Goal: Information Seeking & Learning: Compare options

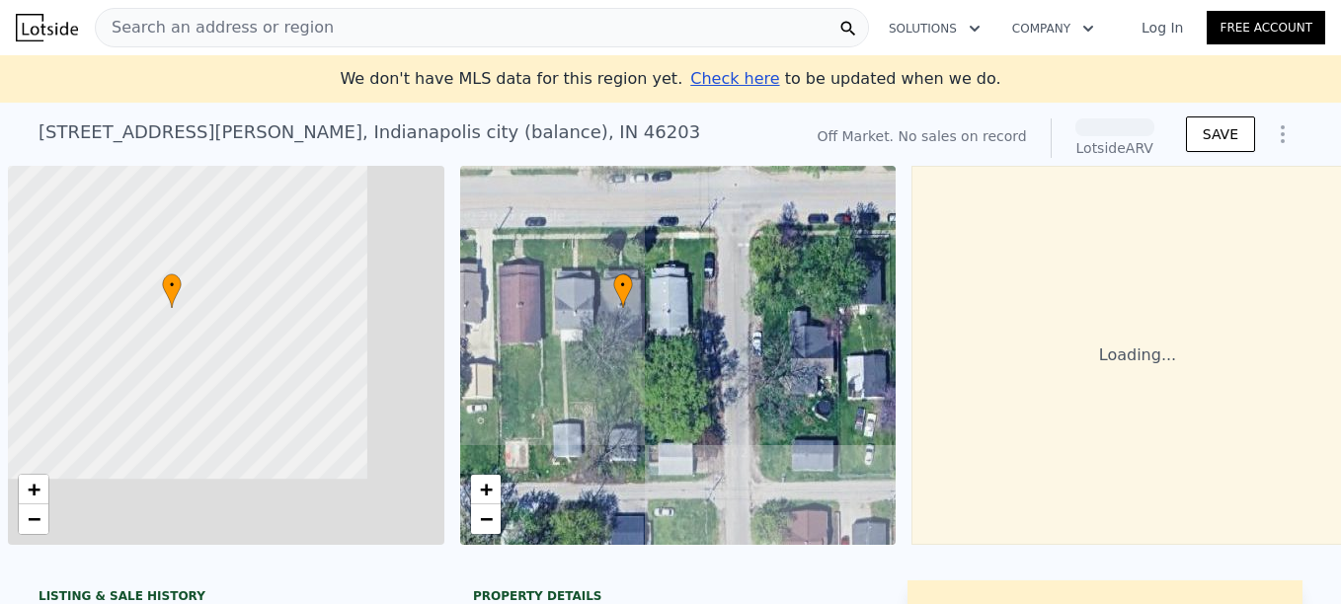
scroll to position [0, 6]
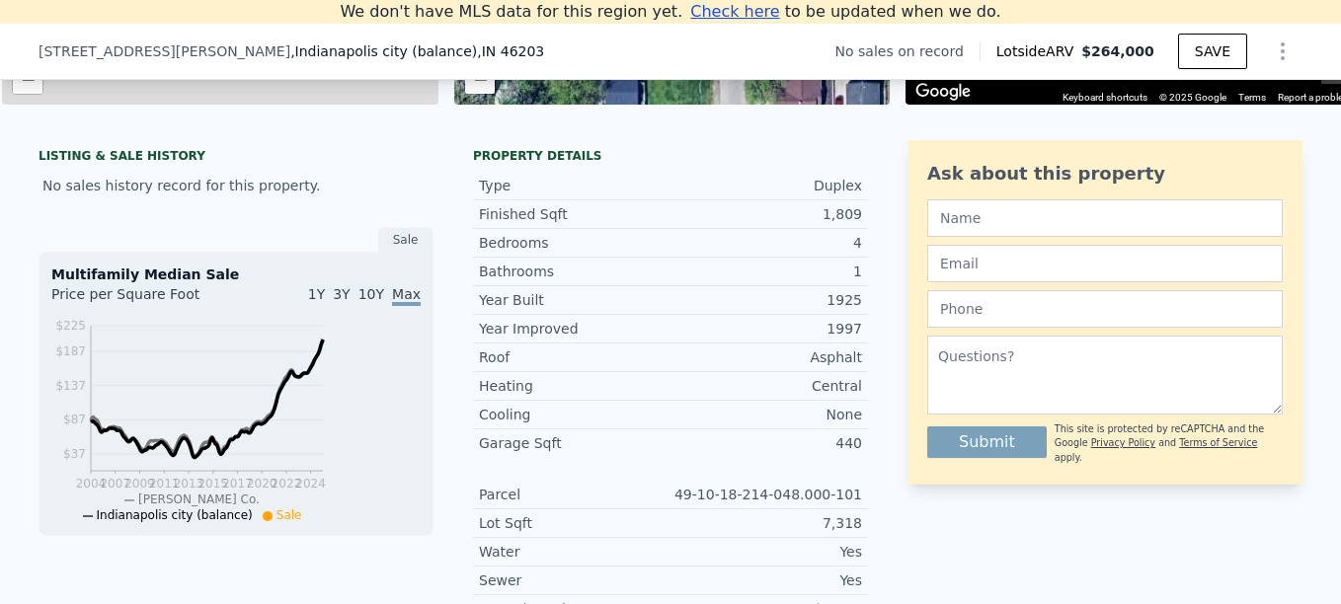
scroll to position [457, 0]
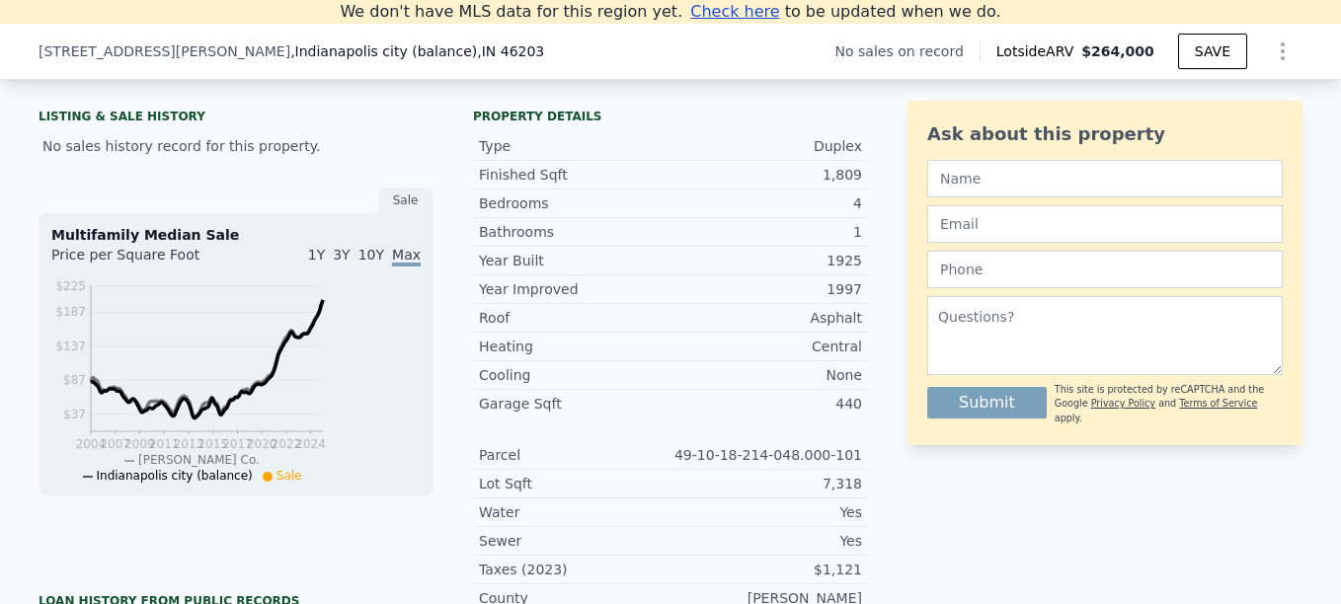
click at [908, 445] on div "Ask about this property Submit This site is protected by reCAPTCHA and the Goog…" at bounding box center [1105, 495] width 395 height 789
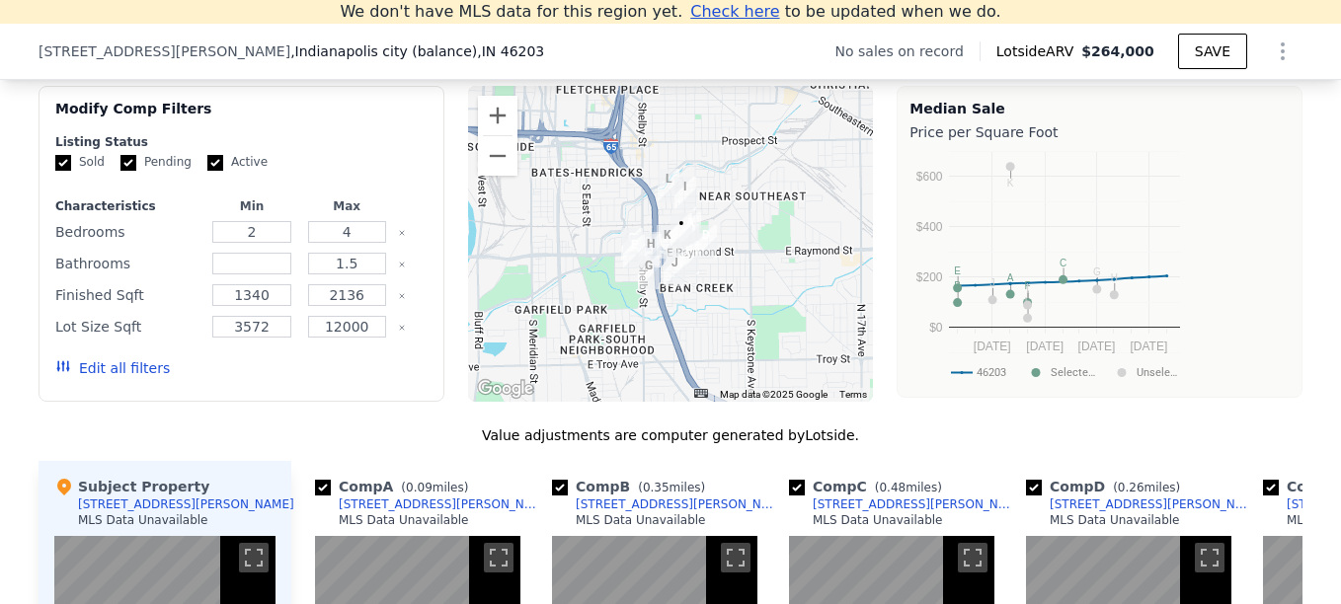
scroll to position [1575, 0]
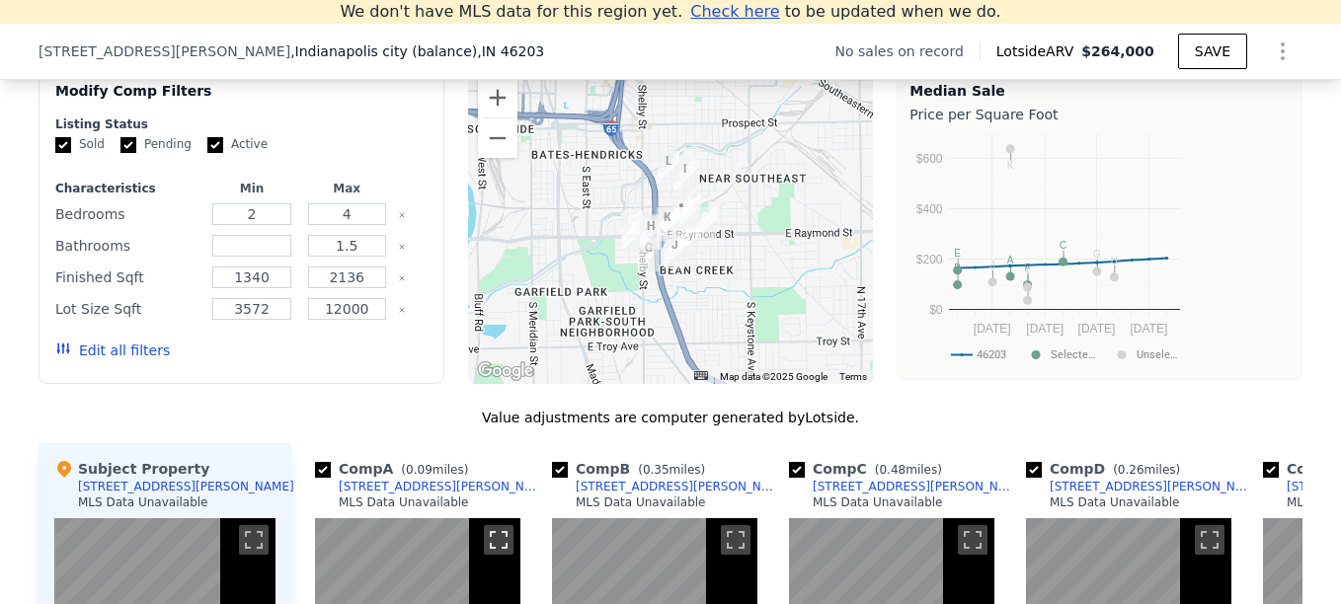
click at [514, 525] on button "Toggle fullscreen view" at bounding box center [499, 540] width 30 height 30
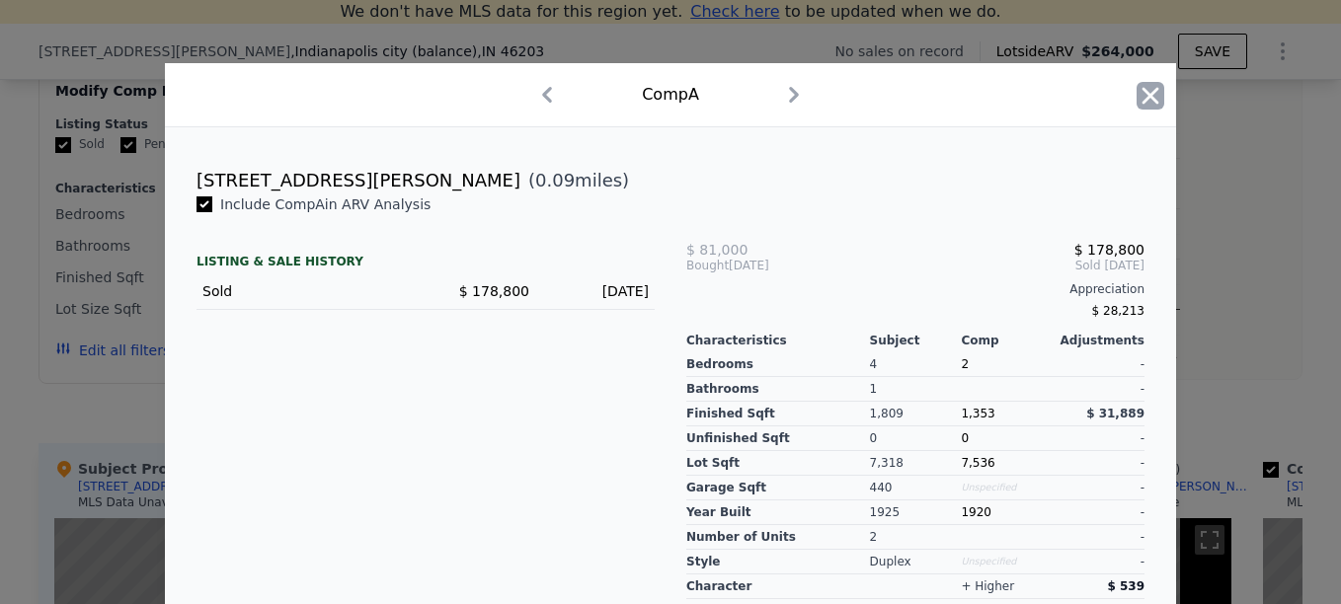
click at [1137, 110] on icon "button" at bounding box center [1151, 96] width 28 height 28
click at [374, 183] on div "[STREET_ADDRESS][PERSON_NAME]" at bounding box center [359, 181] width 324 height 28
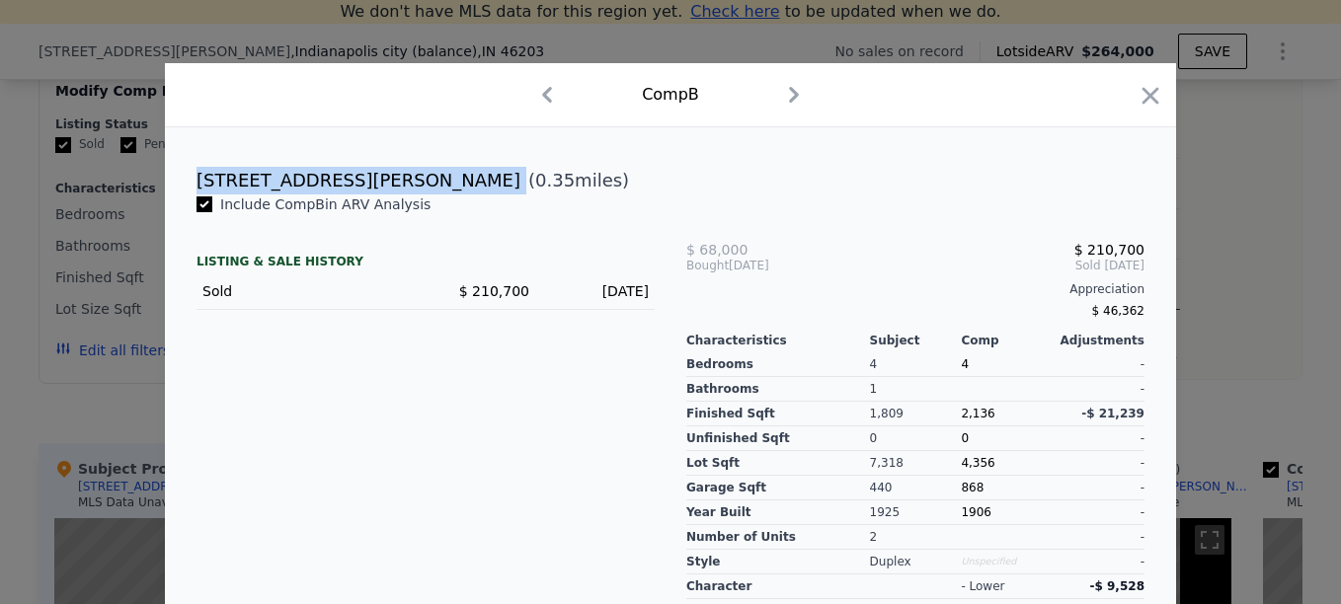
click at [374, 183] on div "[STREET_ADDRESS][PERSON_NAME]" at bounding box center [359, 181] width 324 height 28
click at [1137, 109] on icon "button" at bounding box center [1151, 96] width 28 height 28
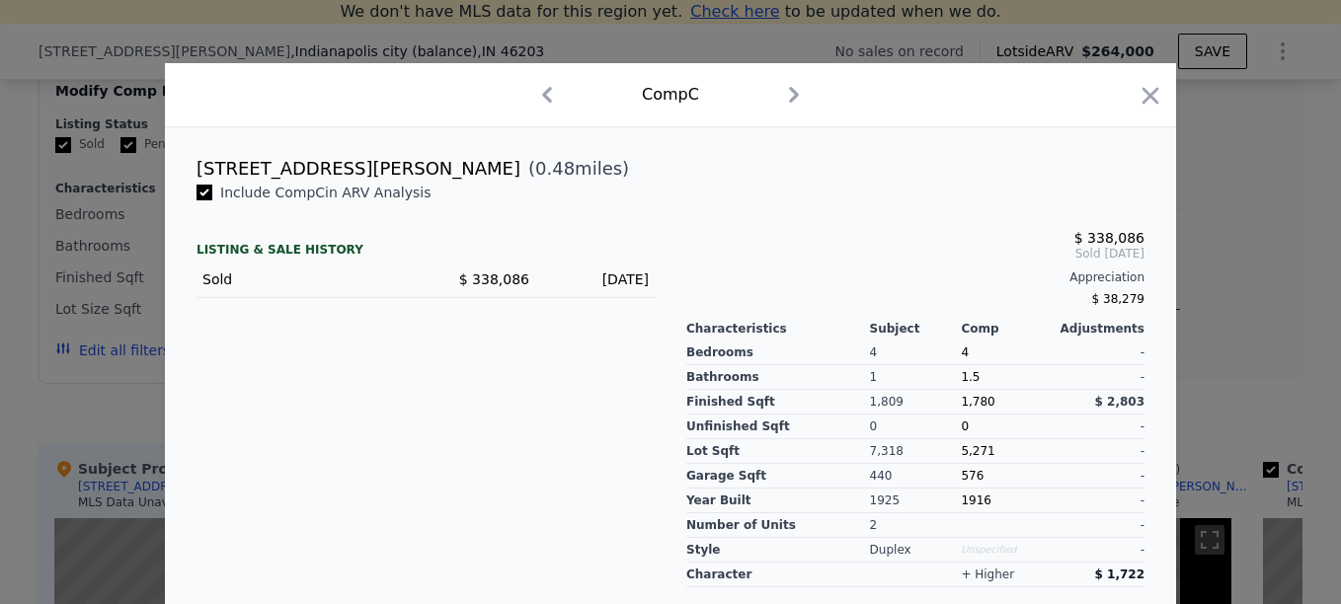
click at [382, 183] on div "[STREET_ADDRESS][PERSON_NAME]" at bounding box center [359, 169] width 324 height 28
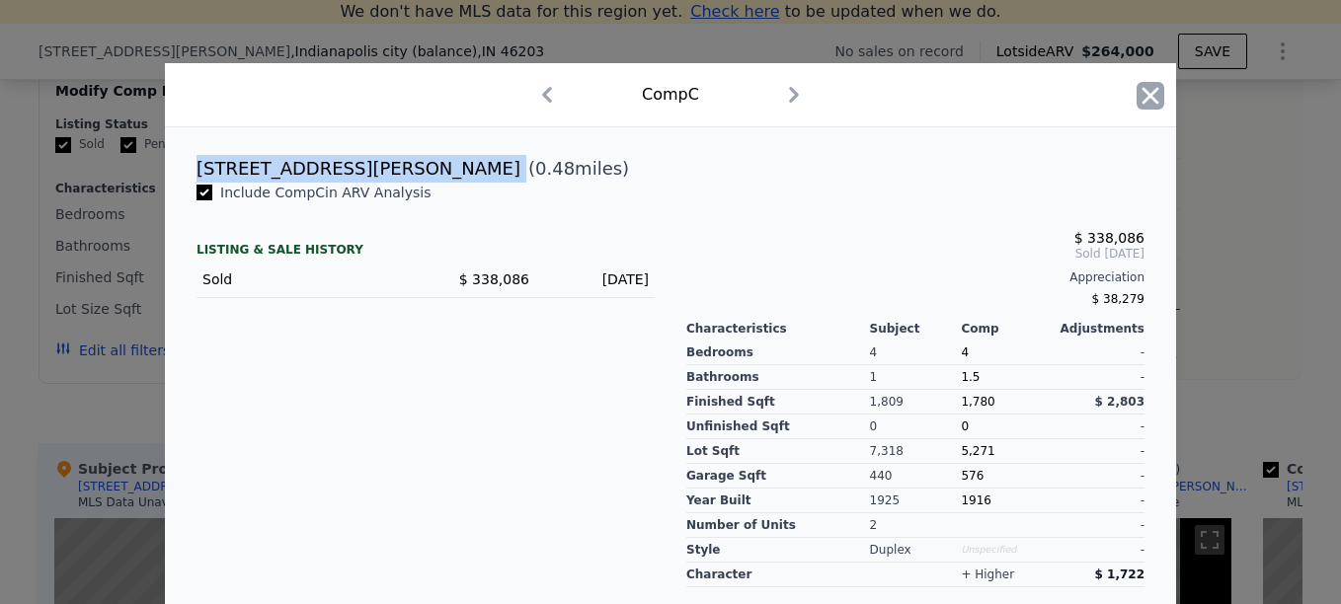
click at [1143, 104] on icon "button" at bounding box center [1151, 95] width 17 height 17
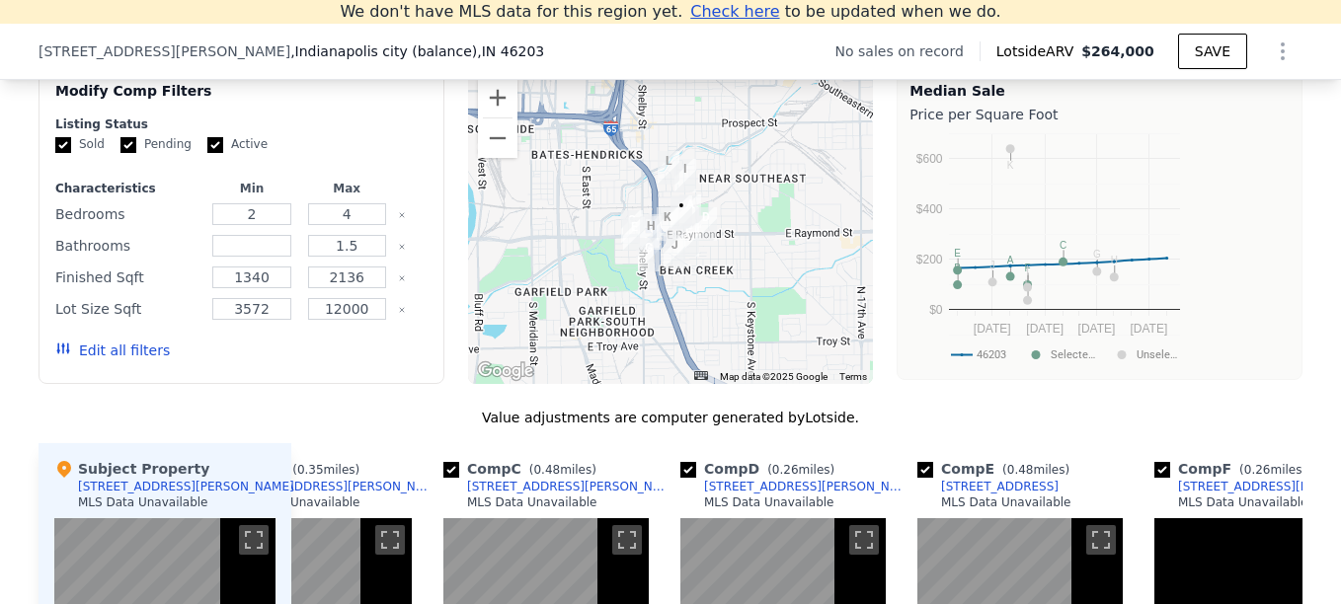
scroll to position [0, 474]
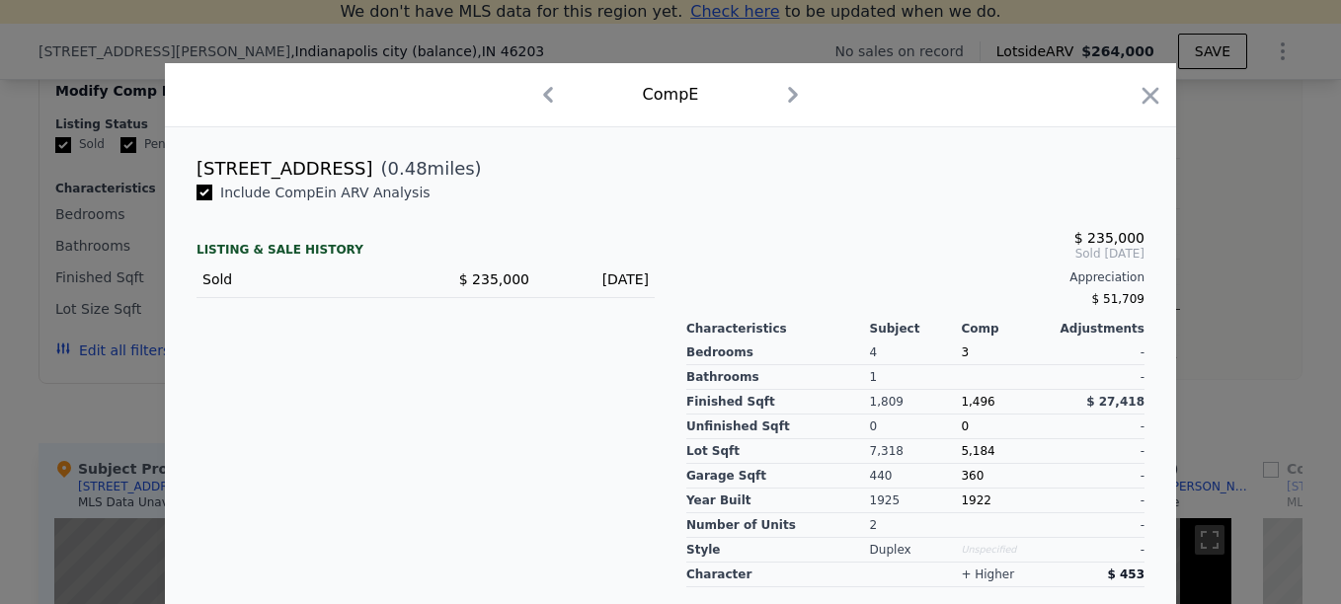
click at [355, 182] on div "[STREET_ADDRESS]" at bounding box center [285, 169] width 176 height 28
